Goal: Task Accomplishment & Management: Manage account settings

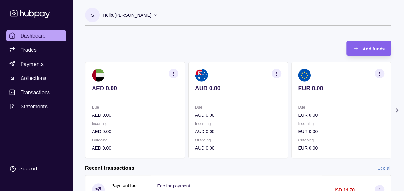
click at [225, 53] on div "Add funds AED 0.00 Due AED 0.00 Incoming AED 0.00 Outgoing AED 0.00 AUD 0.00 Du…" at bounding box center [238, 96] width 306 height 123
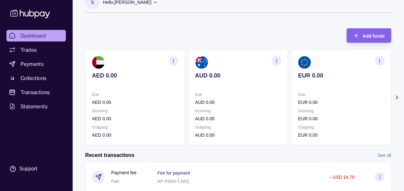
click at [396, 96] on icon at bounding box center [397, 97] width 2 height 3
